Goal: Task Accomplishment & Management: Use online tool/utility

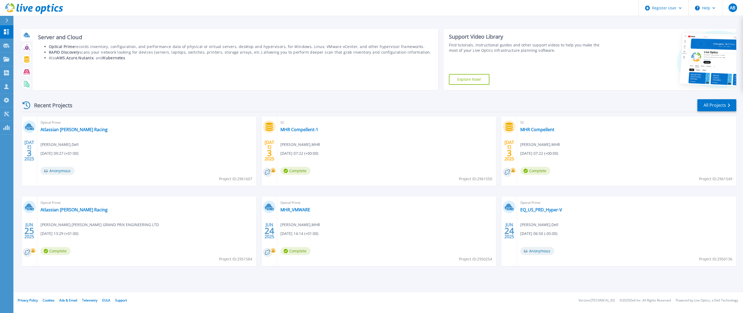
click at [25, 36] on icon at bounding box center [27, 35] width 6 height 6
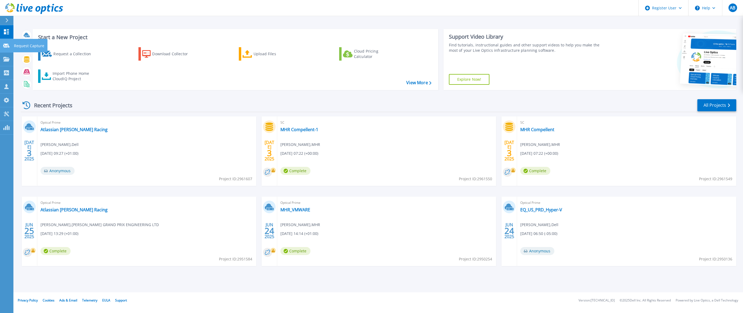
click at [19, 46] on p "Request Capture" at bounding box center [29, 46] width 30 height 14
